Goal: Task Accomplishment & Management: Use online tool/utility

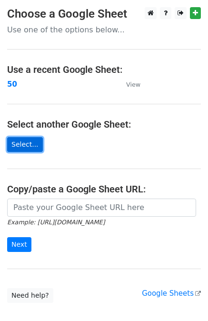
click at [34, 144] on link "Select..." at bounding box center [25, 144] width 36 height 15
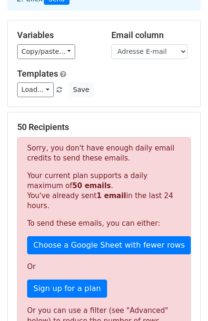
scroll to position [67, 0]
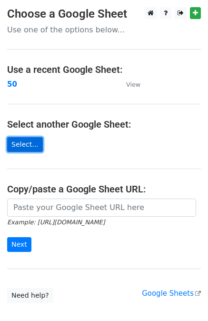
click at [20, 145] on link "Select..." at bounding box center [25, 144] width 36 height 15
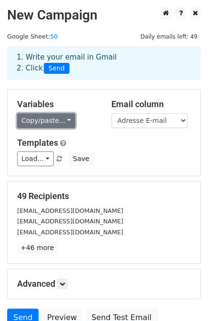
click at [57, 118] on link "Copy/paste..." at bounding box center [46, 120] width 58 height 15
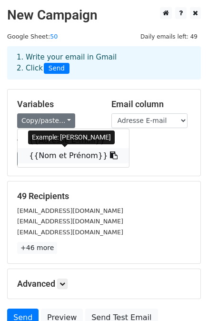
click at [59, 151] on link "{{Nom et Prénom}}" at bounding box center [73, 155] width 111 height 15
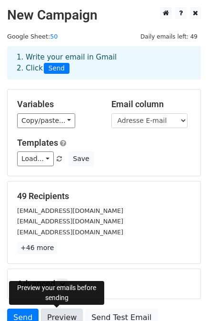
click at [46, 313] on link "Preview" at bounding box center [62, 317] width 42 height 18
click at [68, 316] on link "Preview" at bounding box center [62, 317] width 42 height 18
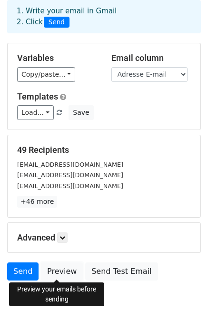
scroll to position [54, 0]
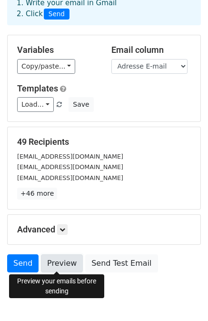
click at [45, 259] on link "Preview" at bounding box center [62, 263] width 42 height 18
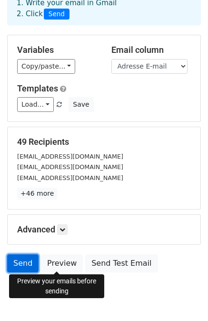
click at [27, 261] on link "Send" at bounding box center [22, 263] width 31 height 18
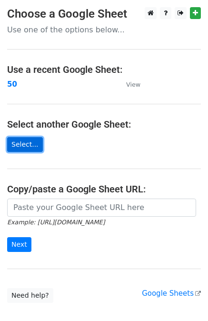
click at [23, 142] on link "Select..." at bounding box center [25, 144] width 36 height 15
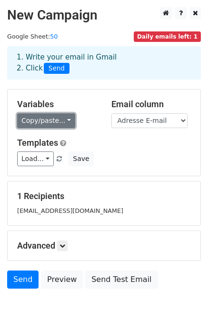
click at [53, 124] on link "Copy/paste..." at bounding box center [46, 120] width 58 height 15
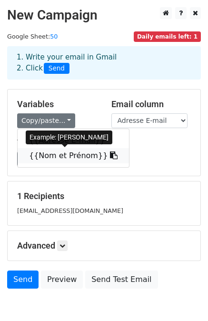
click at [65, 156] on link "{{Nom et Prénom}}" at bounding box center [73, 155] width 111 height 15
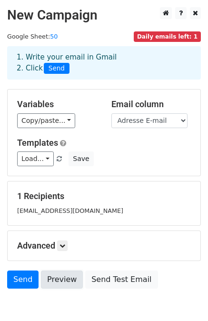
click at [51, 283] on link "Preview" at bounding box center [62, 279] width 42 height 18
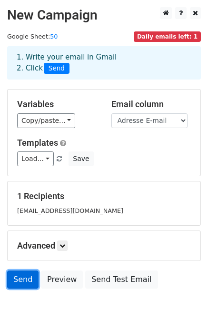
click at [12, 282] on link "Send" at bounding box center [22, 279] width 31 height 18
